Goal: Transaction & Acquisition: Download file/media

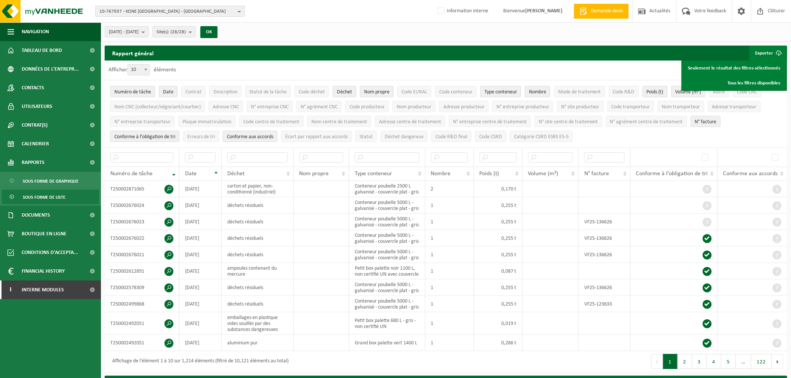
click at [158, 10] on span "10-767937 - KONE BELGIUM - BRUXELLES" at bounding box center [166, 11] width 135 height 11
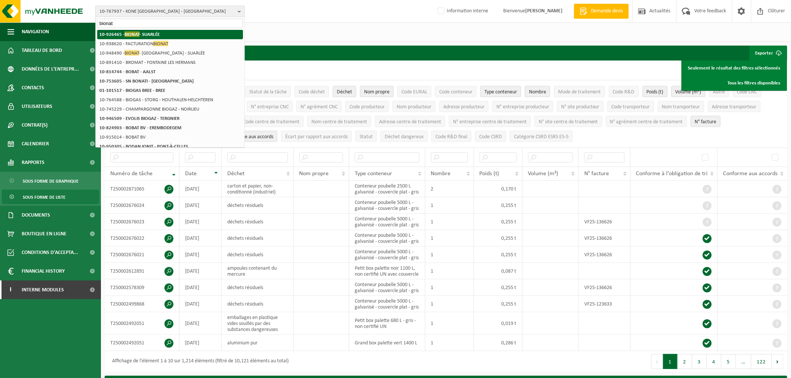
type input "bionat"
click at [145, 36] on strong "10-926465 - BIONAT - SUARLÉE" at bounding box center [129, 34] width 60 height 6
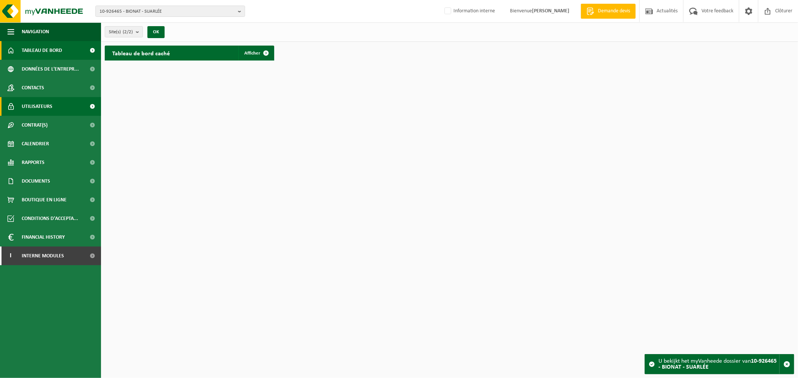
click at [39, 111] on span "Utilisateurs" at bounding box center [37, 106] width 31 height 19
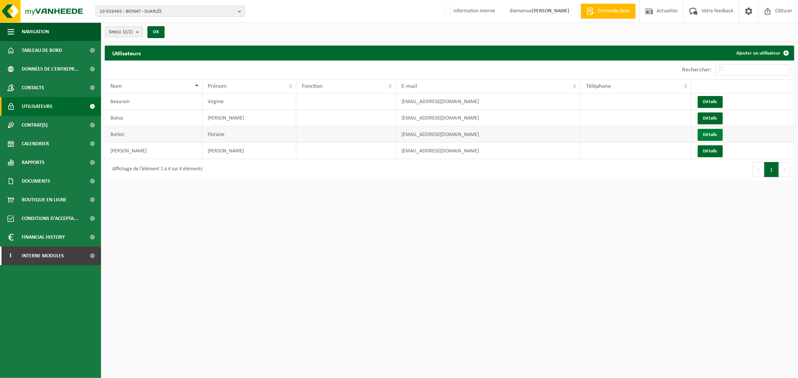
click at [704, 134] on link "Détails" at bounding box center [709, 135] width 25 height 12
click at [47, 84] on link "Contacts" at bounding box center [50, 88] width 101 height 19
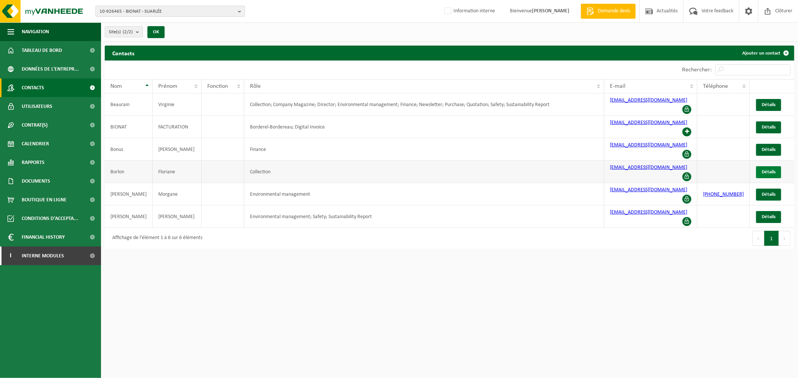
click at [765, 166] on link "Détails" at bounding box center [768, 172] width 25 height 12
click at [58, 70] on span "Données de l'entrepr..." at bounding box center [50, 69] width 57 height 19
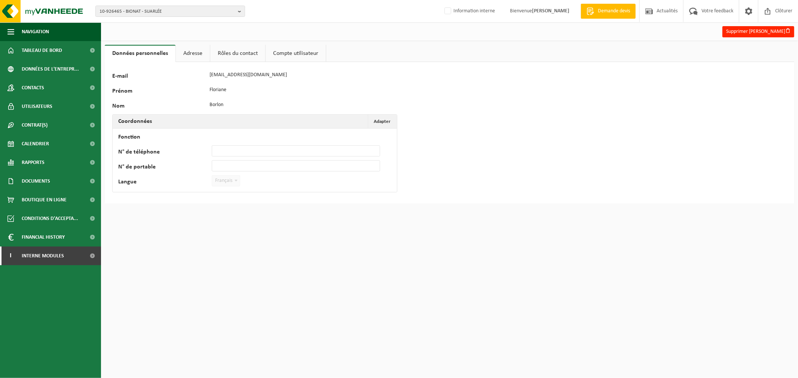
click at [195, 49] on link "Adresse" at bounding box center [193, 53] width 34 height 17
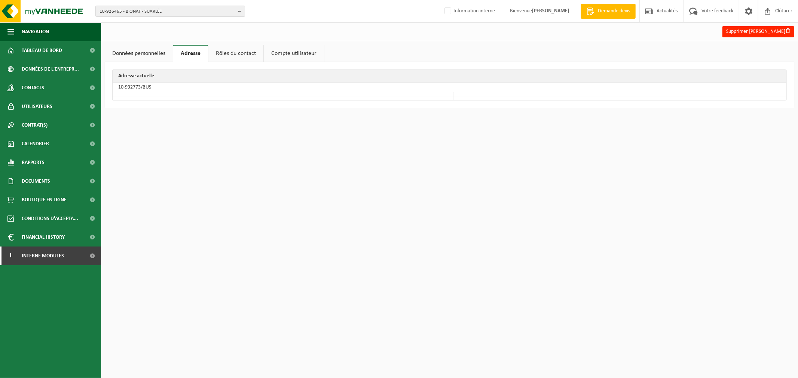
click at [227, 53] on link "Rôles du contact" at bounding box center [235, 53] width 55 height 17
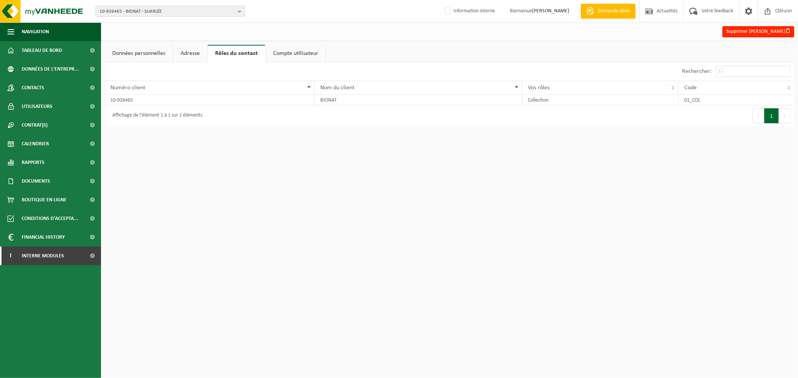
click at [195, 60] on link "Adresse" at bounding box center [190, 53] width 34 height 17
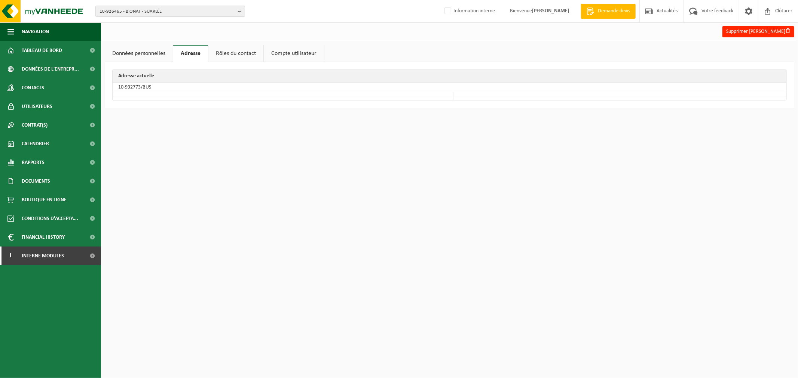
click at [289, 55] on link "Compte utilisateur" at bounding box center [294, 53] width 60 height 17
click at [251, 55] on link "Rôles du contact" at bounding box center [235, 53] width 55 height 17
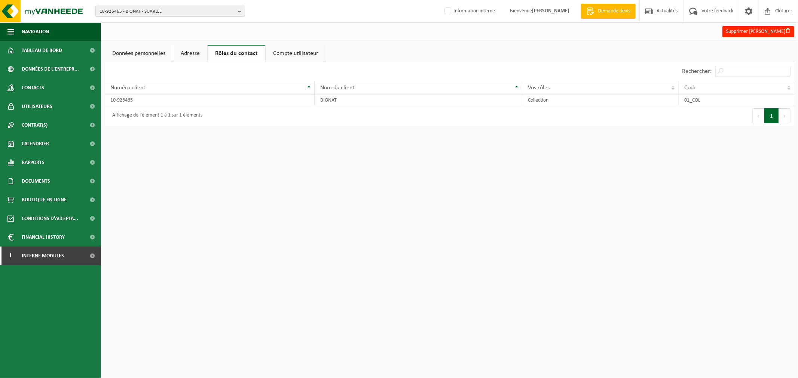
click at [147, 56] on link "Données personnelles" at bounding box center [139, 53] width 68 height 17
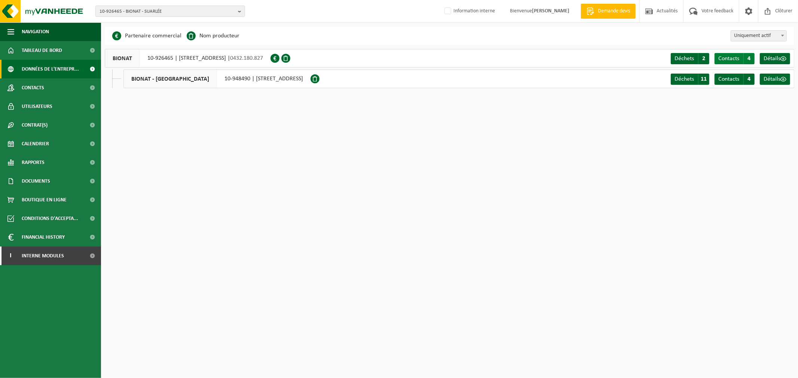
click at [734, 56] on span "Contacts" at bounding box center [728, 59] width 21 height 6
click at [31, 105] on span "Utilisateurs" at bounding box center [37, 106] width 31 height 19
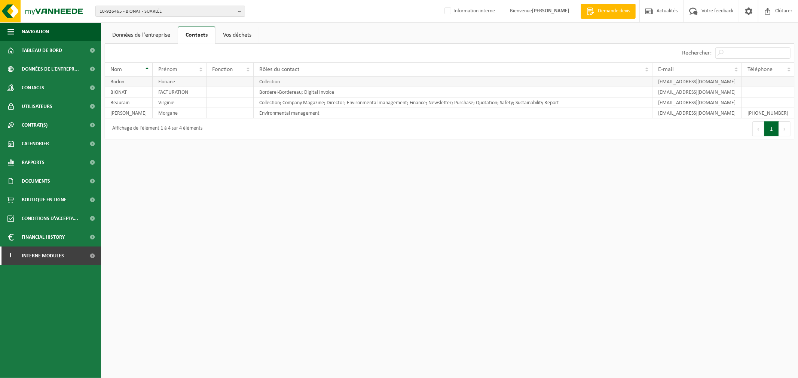
click at [266, 83] on td "Collection" at bounding box center [453, 82] width 399 height 10
click at [285, 82] on td "Collection" at bounding box center [453, 82] width 399 height 10
click at [242, 30] on link "Vos déchets" at bounding box center [236, 35] width 43 height 17
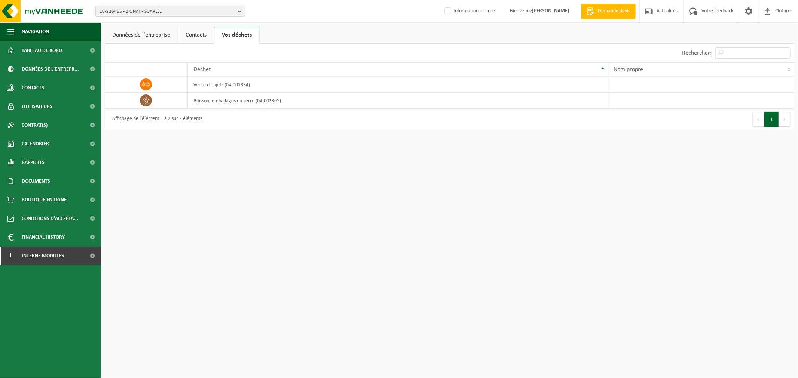
click at [153, 34] on link "Données de l'entreprise" at bounding box center [141, 35] width 73 height 17
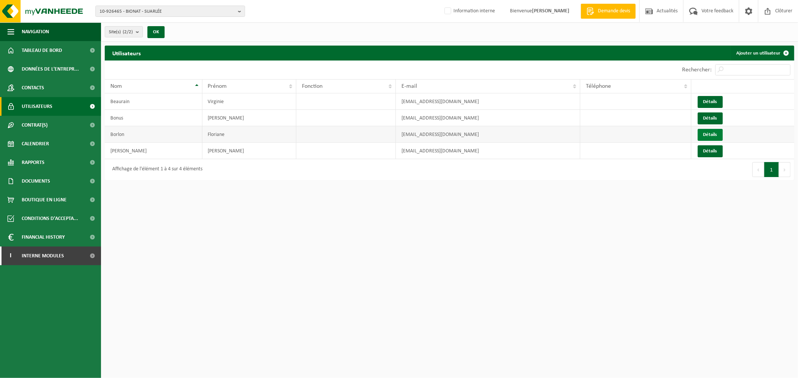
click at [707, 140] on link "Détails" at bounding box center [709, 135] width 25 height 12
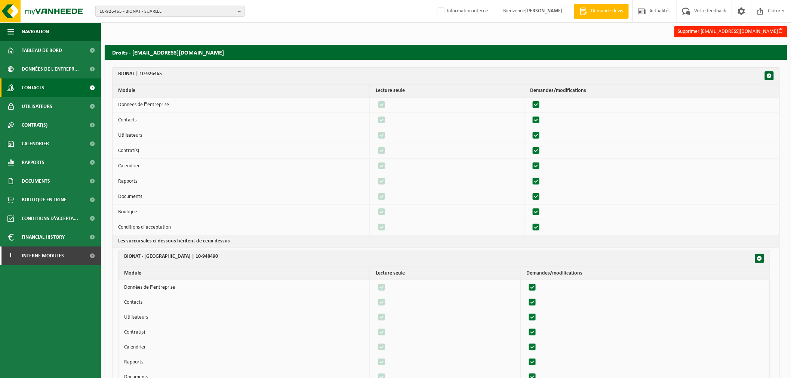
click at [31, 84] on span "Contacts" at bounding box center [33, 88] width 22 height 19
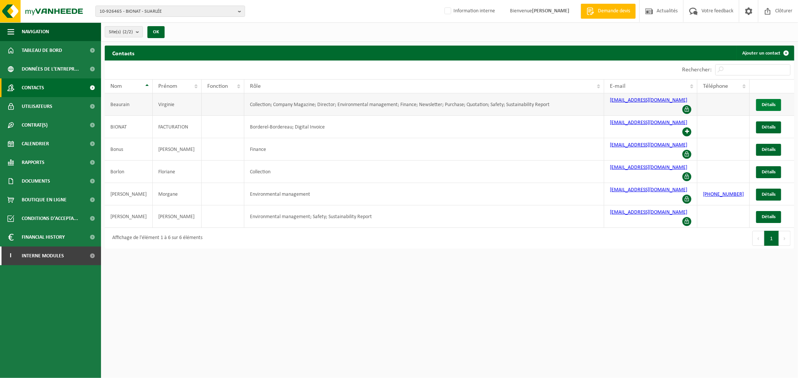
click at [765, 102] on span "Détails" at bounding box center [768, 104] width 14 height 5
click at [771, 192] on span "Détails" at bounding box center [768, 194] width 14 height 5
click at [760, 211] on link "Détails" at bounding box center [768, 217] width 25 height 12
click at [760, 99] on link "Détails" at bounding box center [768, 105] width 25 height 12
click at [27, 107] on span "Utilisateurs" at bounding box center [37, 106] width 31 height 19
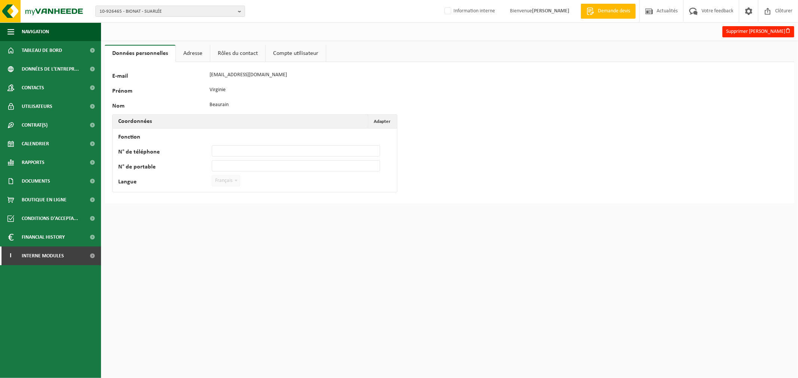
click at [191, 52] on link "Adresse" at bounding box center [193, 53] width 34 height 17
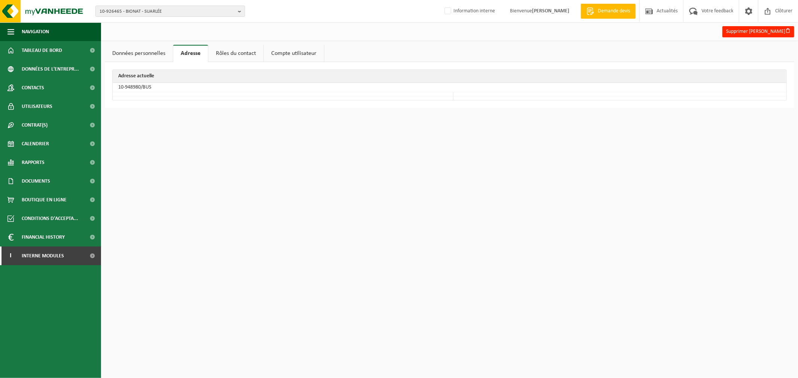
click at [231, 55] on link "Rôles du contact" at bounding box center [235, 53] width 55 height 17
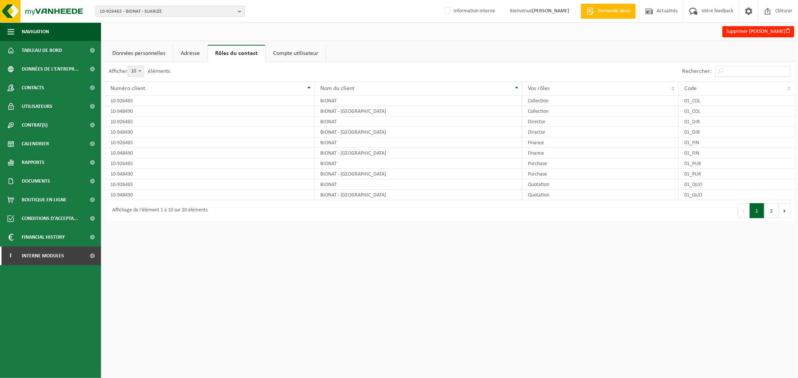
click at [298, 55] on link "Compte utilisateur" at bounding box center [296, 53] width 60 height 17
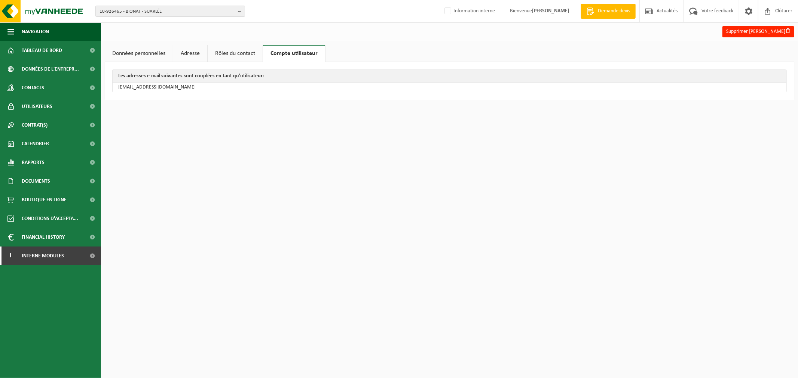
click at [241, 55] on link "Rôles du contact" at bounding box center [235, 53] width 55 height 17
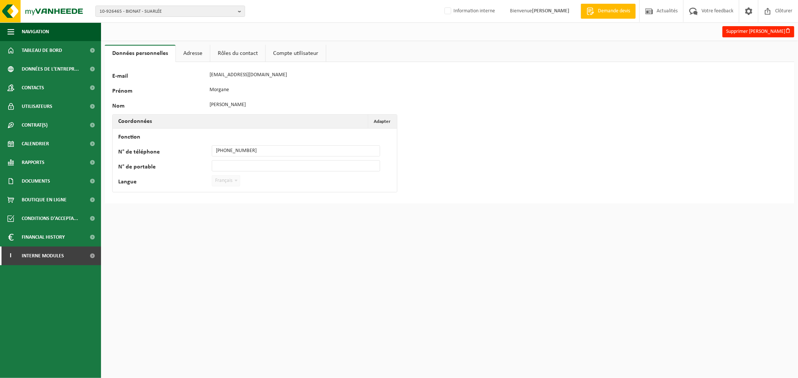
click at [229, 53] on link "Rôles du contact" at bounding box center [237, 53] width 55 height 17
click at [246, 51] on link "Rôles du contact" at bounding box center [237, 53] width 55 height 17
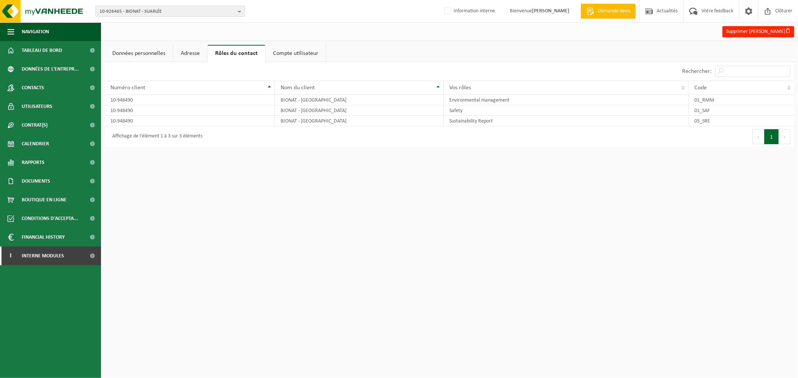
click at [129, 55] on link "Données personnelles" at bounding box center [139, 53] width 68 height 17
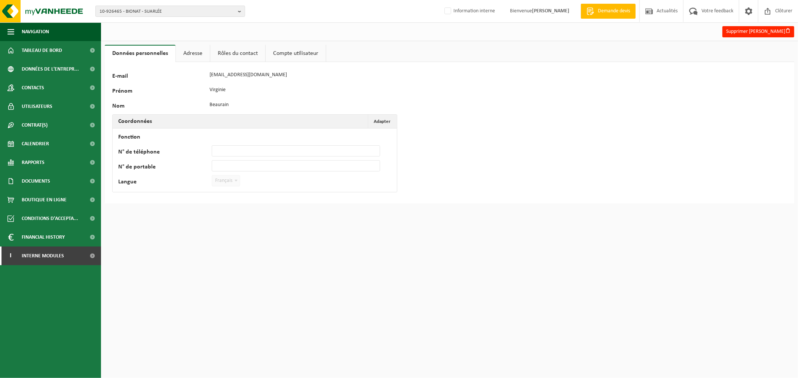
click at [236, 54] on link "Rôles du contact" at bounding box center [237, 53] width 55 height 17
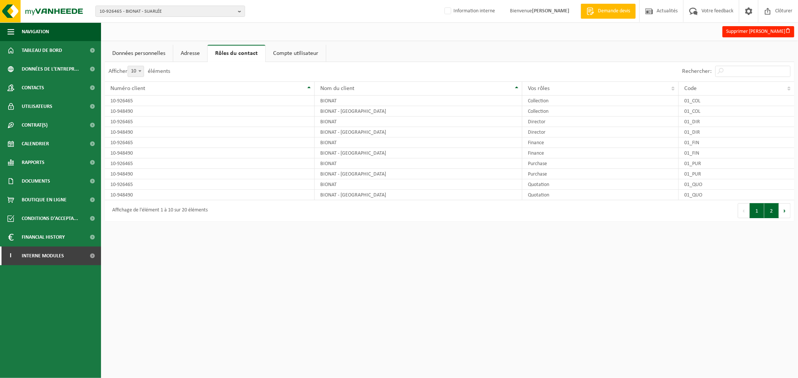
click at [776, 211] on button "2" at bounding box center [771, 210] width 15 height 15
click at [757, 211] on button "1" at bounding box center [756, 210] width 15 height 15
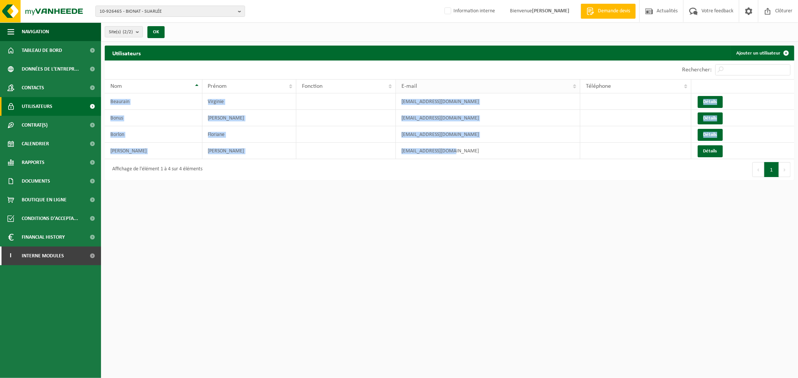
drag, startPoint x: 459, startPoint y: 153, endPoint x: 405, endPoint y: 85, distance: 87.3
click at [405, 85] on table "Nom Prénom Fonction E-mail Téléphone Beaurain Virginie purchase@bionat.be Détai…" at bounding box center [449, 119] width 689 height 80
copy tbody "Beaurain Virginie purchase@bionat.be Détails Bonus Justine administration@biona…"
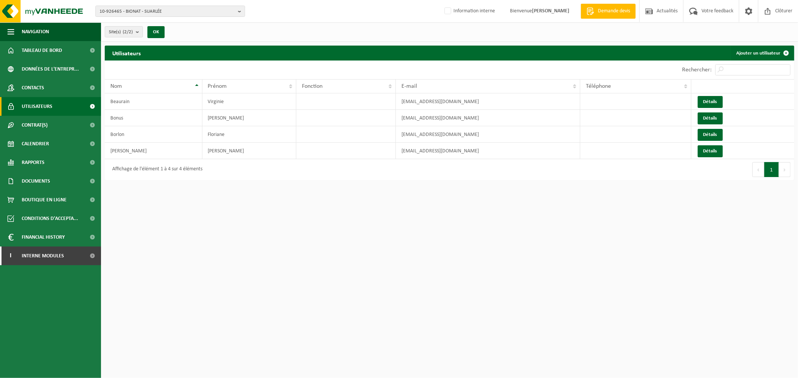
click at [429, 252] on html "10-926465 - BIONAT - SUARLÉE 10-926465 - BIONAT - SUARLÉE 10-948490 - BIONAT - …" at bounding box center [399, 189] width 798 height 378
click at [715, 99] on link "Détails" at bounding box center [709, 102] width 25 height 12
click at [45, 86] on link "Contacts" at bounding box center [50, 88] width 101 height 19
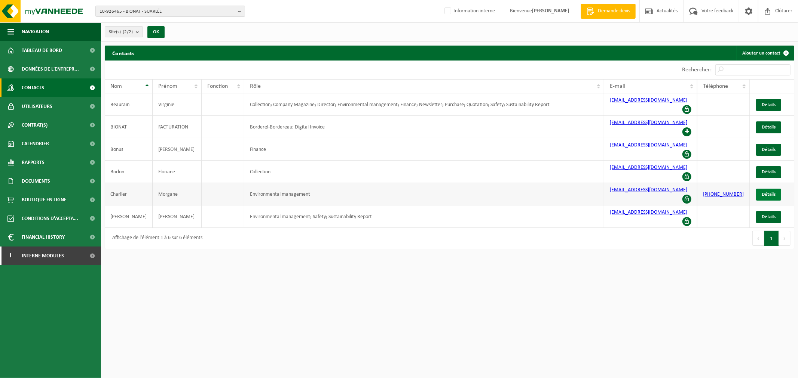
click at [766, 192] on span "Détails" at bounding box center [768, 194] width 14 height 5
click at [430, 270] on html "10-926465 - BIONAT - SUARLÉE 10-926465 - BIONAT - SUARLÉE 10-948490 - BIONAT - …" at bounding box center [399, 189] width 798 height 378
click at [144, 15] on span "10-926465 - BIONAT - SUARLÉE" at bounding box center [166, 11] width 135 height 11
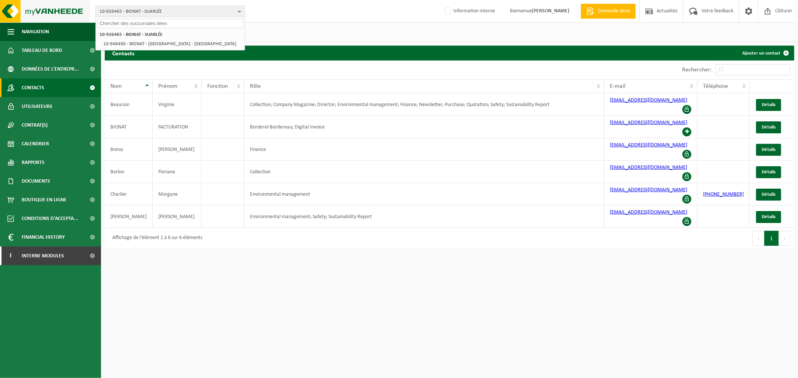
click at [12, 12] on img at bounding box center [45, 11] width 90 height 22
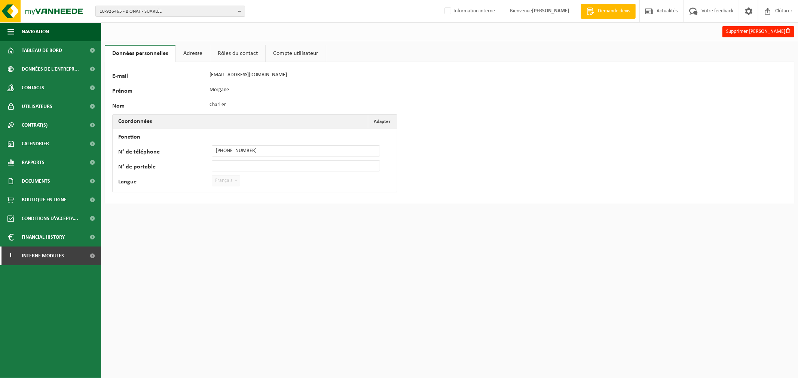
click at [237, 49] on link "Rôles du contact" at bounding box center [237, 53] width 55 height 17
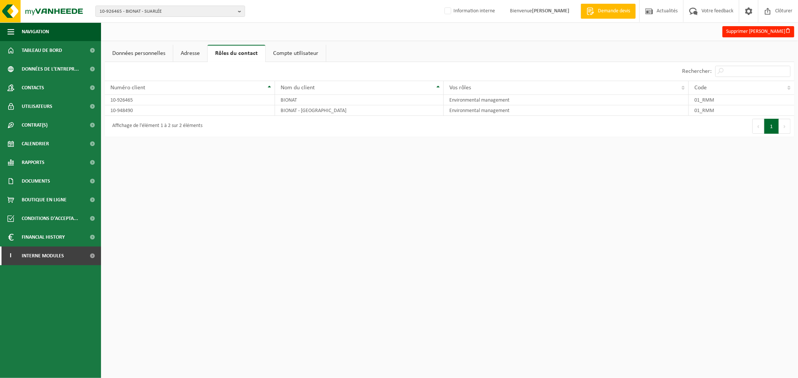
click at [142, 53] on link "Données personnelles" at bounding box center [139, 53] width 68 height 17
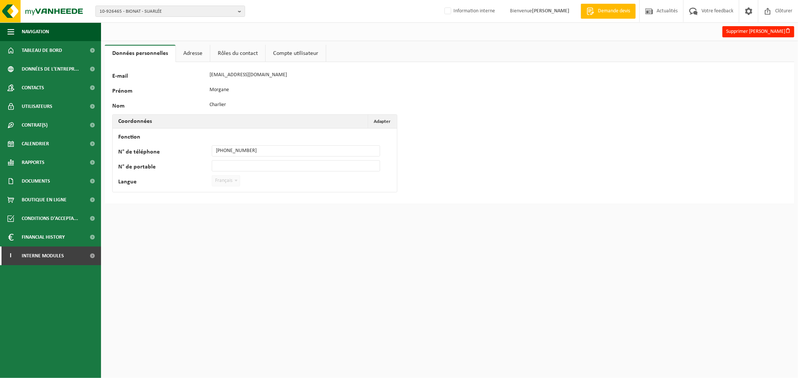
click at [230, 53] on link "Rôles du contact" at bounding box center [237, 53] width 55 height 17
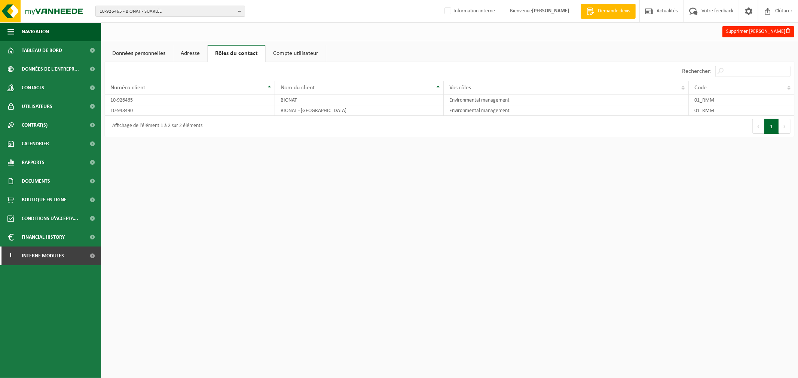
click at [205, 52] on link "Adresse" at bounding box center [190, 53] width 34 height 17
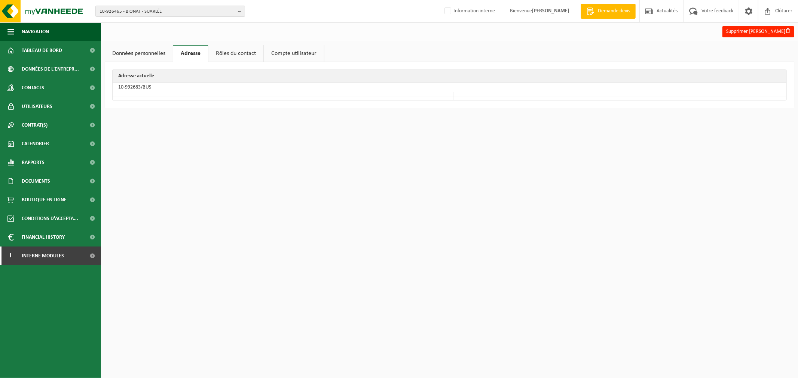
click at [240, 52] on link "Rôles du contact" at bounding box center [235, 53] width 55 height 17
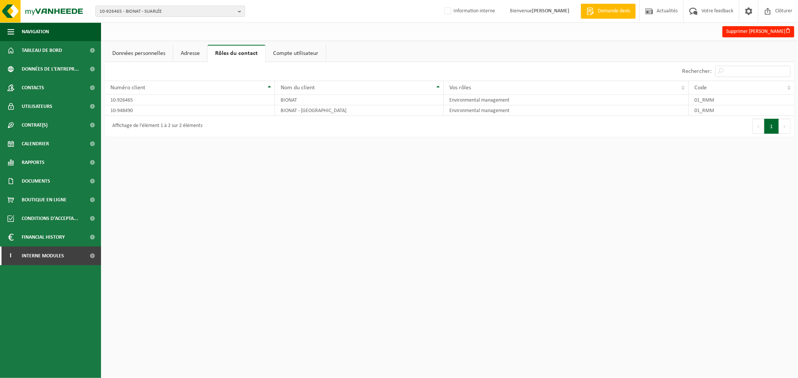
click at [290, 52] on link "Compte utilisateur" at bounding box center [296, 53] width 60 height 17
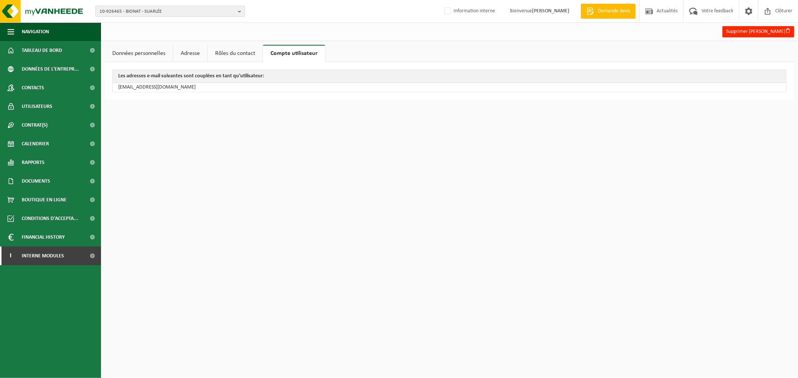
click at [244, 53] on link "Rôles du contact" at bounding box center [235, 53] width 55 height 17
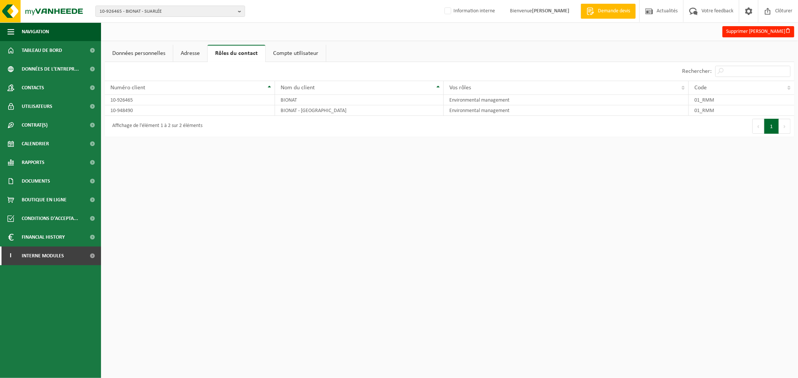
click at [153, 54] on link "Données personnelles" at bounding box center [139, 53] width 68 height 17
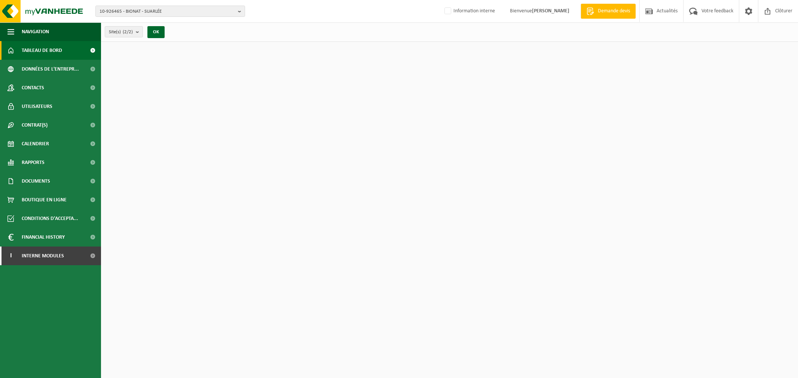
click at [152, 6] on span "10-926465 - BIONAT - SUARLÉE" at bounding box center [166, 11] width 135 height 11
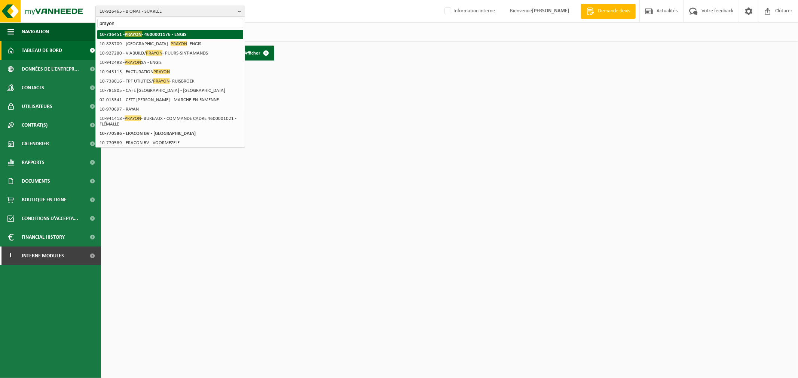
type input "prayon"
click at [154, 33] on strong "10-736451 - PRAYON - 4600001176 - ENGIS" at bounding box center [142, 34] width 87 height 6
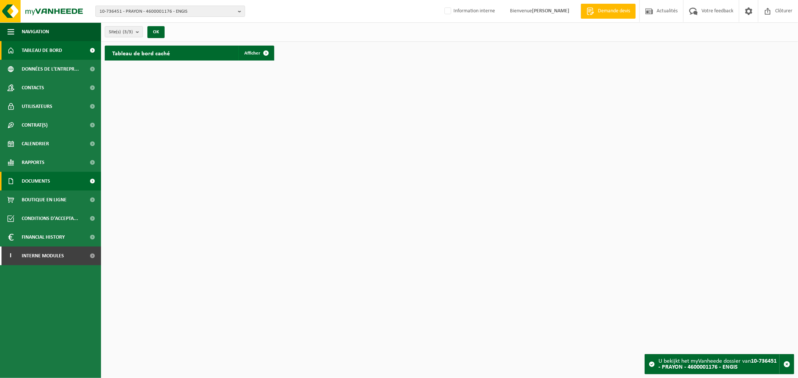
click at [36, 177] on span "Documents" at bounding box center [36, 181] width 28 height 19
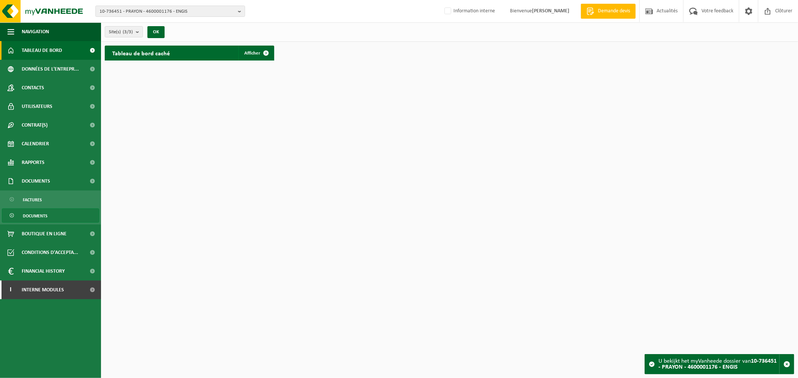
click at [53, 215] on link "Documents" at bounding box center [50, 216] width 97 height 14
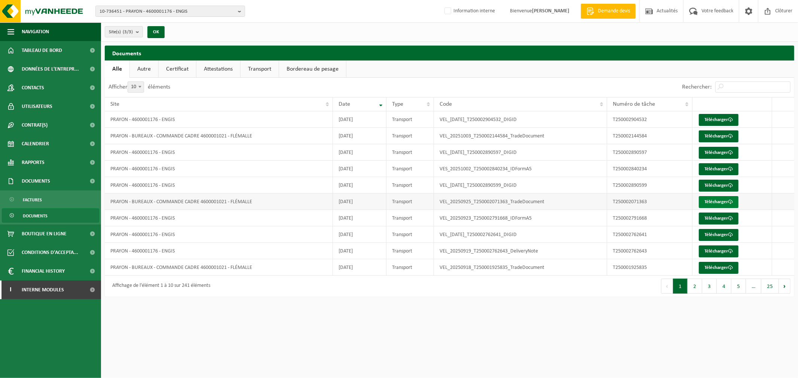
click at [704, 200] on link "Télécharger" at bounding box center [719, 202] width 40 height 12
click at [696, 279] on button "2" at bounding box center [694, 286] width 15 height 15
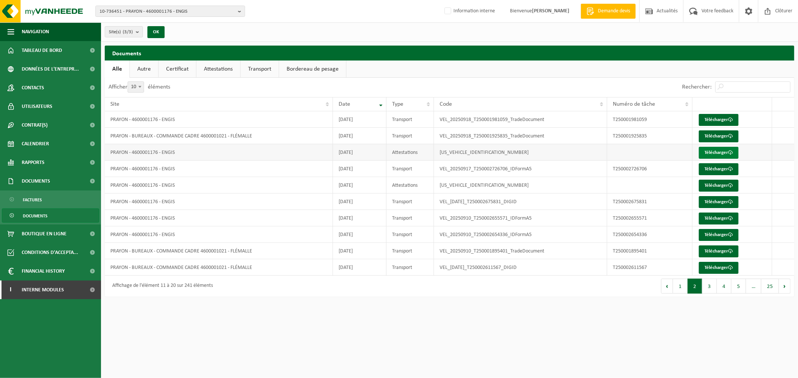
click at [708, 150] on link "Télécharger" at bounding box center [719, 153] width 40 height 12
click at [710, 264] on link "Télécharger" at bounding box center [719, 268] width 40 height 12
click at [711, 283] on button "3" at bounding box center [709, 286] width 15 height 15
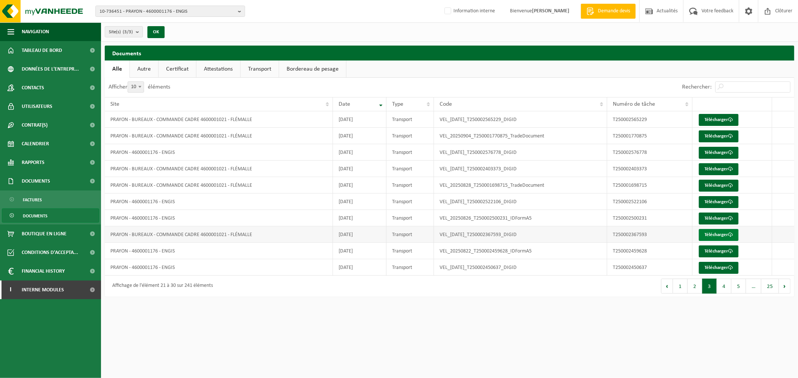
click at [717, 234] on link "Télécharger" at bounding box center [719, 235] width 40 height 12
